Goal: Navigation & Orientation: Find specific page/section

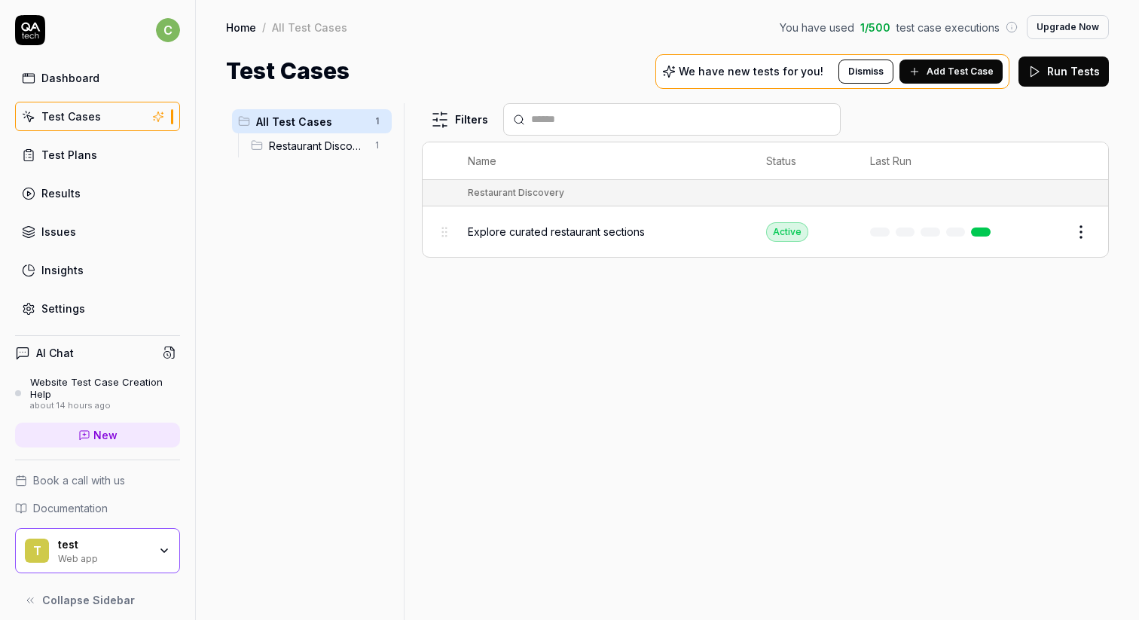
click at [395, 268] on div "All Test Cases 1 Restaurant Discovery 1" at bounding box center [312, 352] width 172 height 499
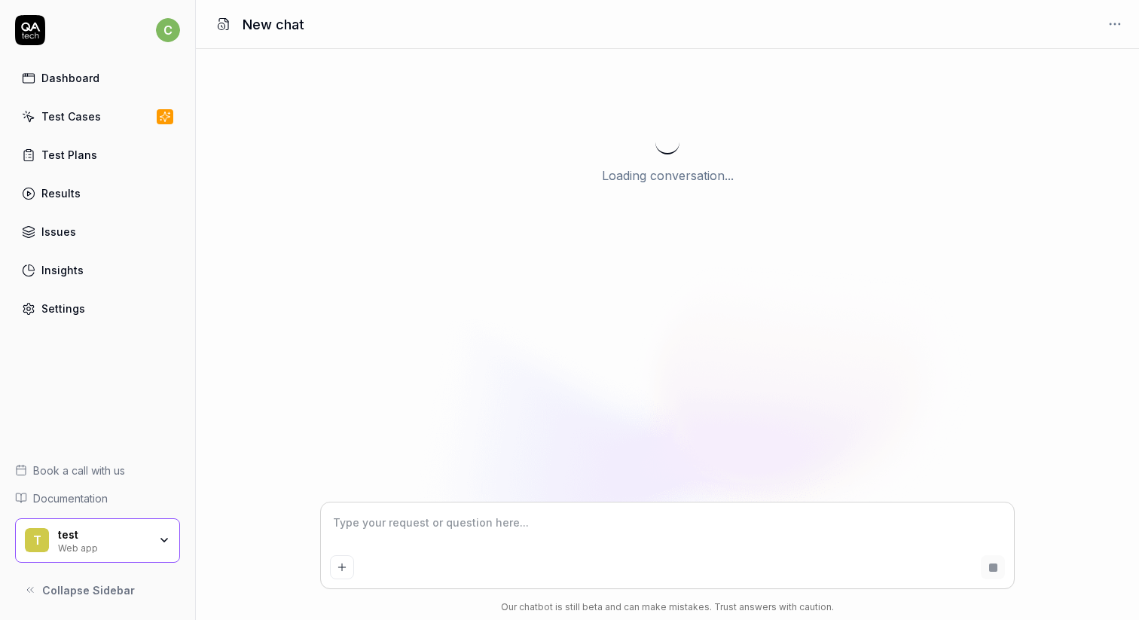
type textarea "*"
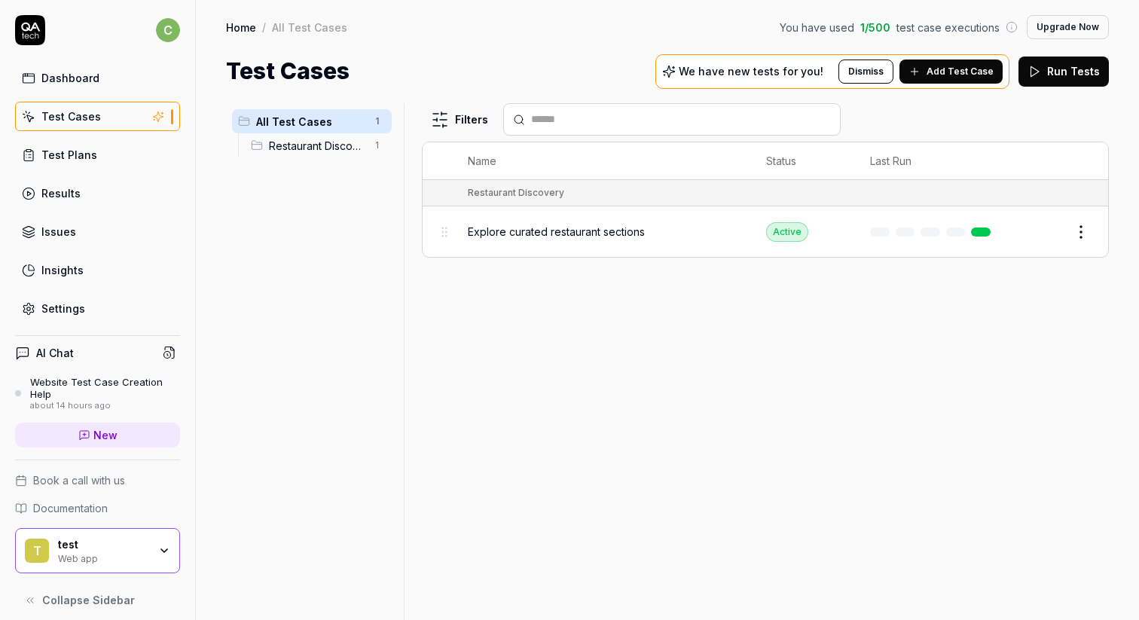
click at [379, 237] on div "All Test Cases 1 Restaurant Discovery 1" at bounding box center [312, 352] width 172 height 499
click at [379, 238] on div "All Test Cases 1 Restaurant Discovery 1" at bounding box center [312, 352] width 172 height 499
